Goal: Browse casually

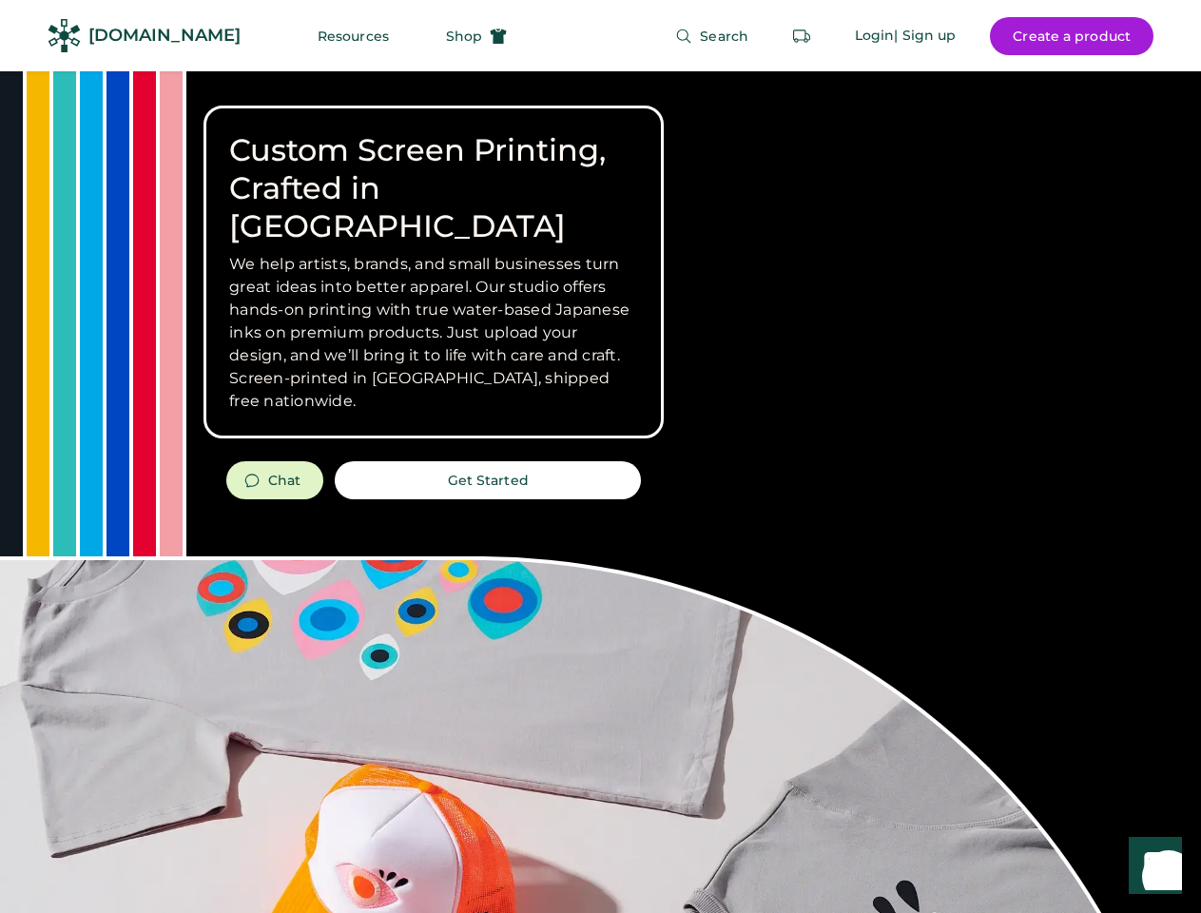
click at [600, 457] on div "Custom Screen Printing, Crafted in [GEOGRAPHIC_DATA] We help artists, brands, a…" at bounding box center [600, 675] width 1201 height 1208
click at [600, 492] on div "Custom Screen Printing, Crafted in [GEOGRAPHIC_DATA] We help artists, brands, a…" at bounding box center [600, 675] width 1201 height 1208
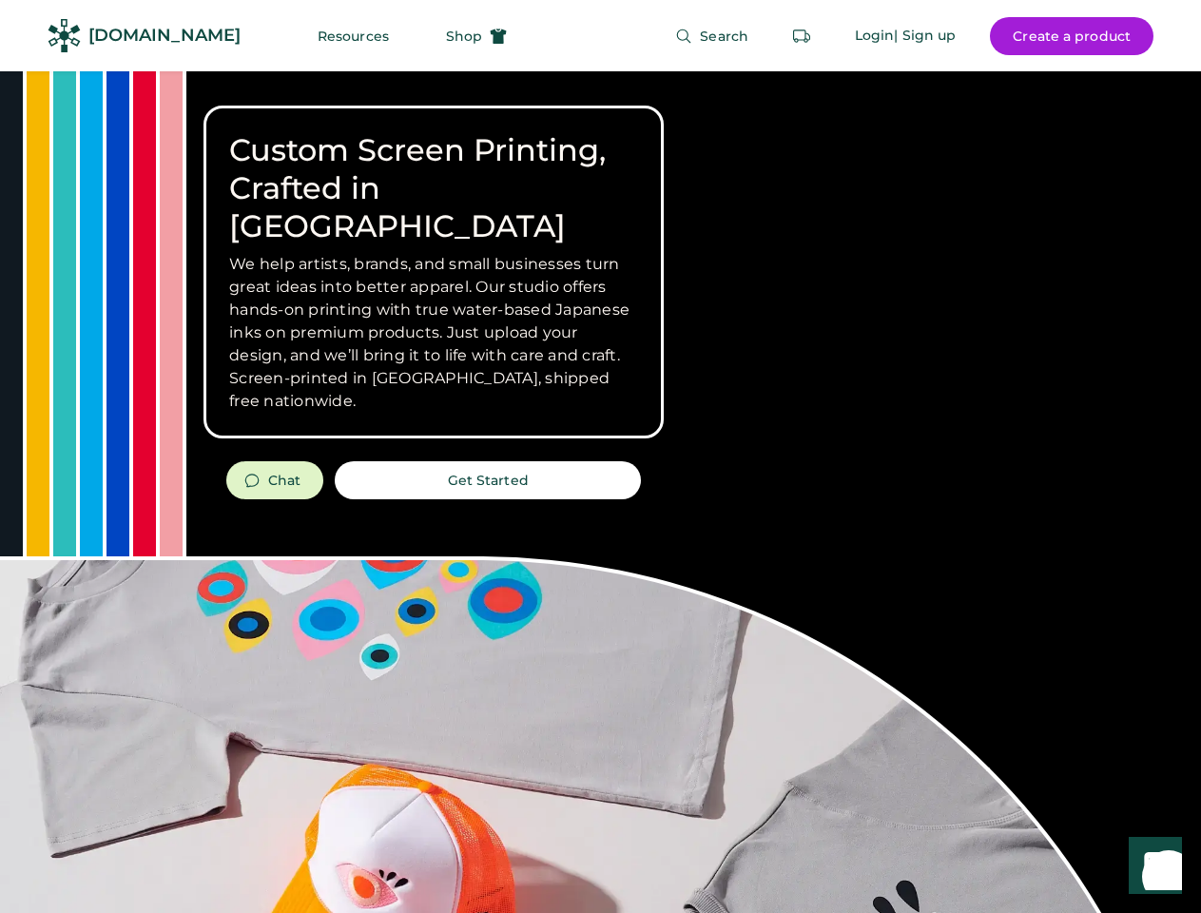
click at [600, 492] on div "Custom Screen Printing, Crafted in [GEOGRAPHIC_DATA] We help artists, brands, a…" at bounding box center [600, 675] width 1201 height 1208
click at [434, 272] on h3 "We help artists, brands, and small businesses turn great ideas into better appa…" at bounding box center [433, 333] width 409 height 160
click at [434, 253] on h3 "We help artists, brands, and small businesses turn great ideas into better appa…" at bounding box center [433, 333] width 409 height 160
click at [434, 169] on h1 "Custom Screen Printing, Crafted in [GEOGRAPHIC_DATA]" at bounding box center [433, 188] width 409 height 114
